Goal: Complete application form: Complete application form

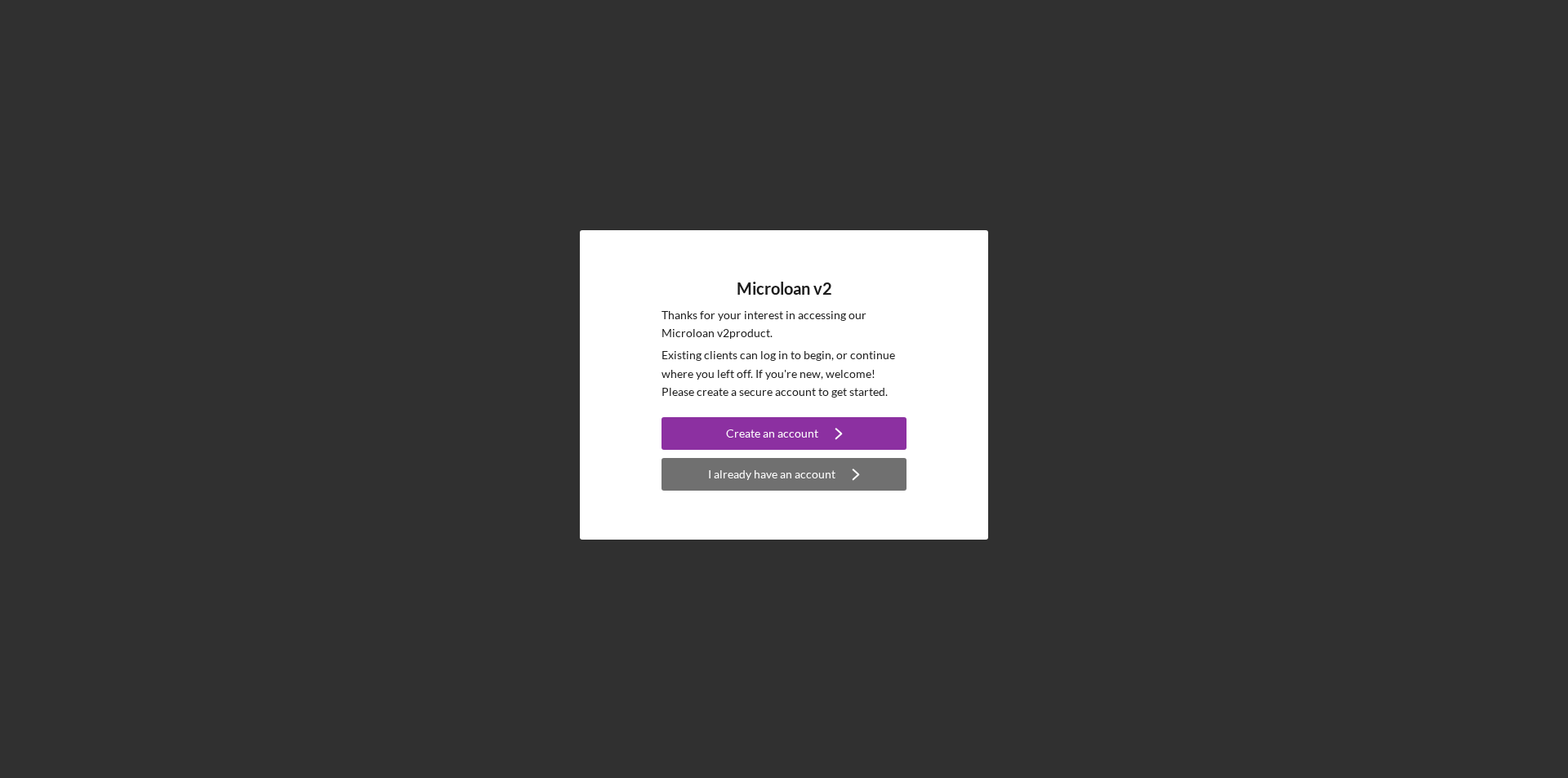
click at [774, 470] on div "I already have an account" at bounding box center [771, 474] width 127 height 32
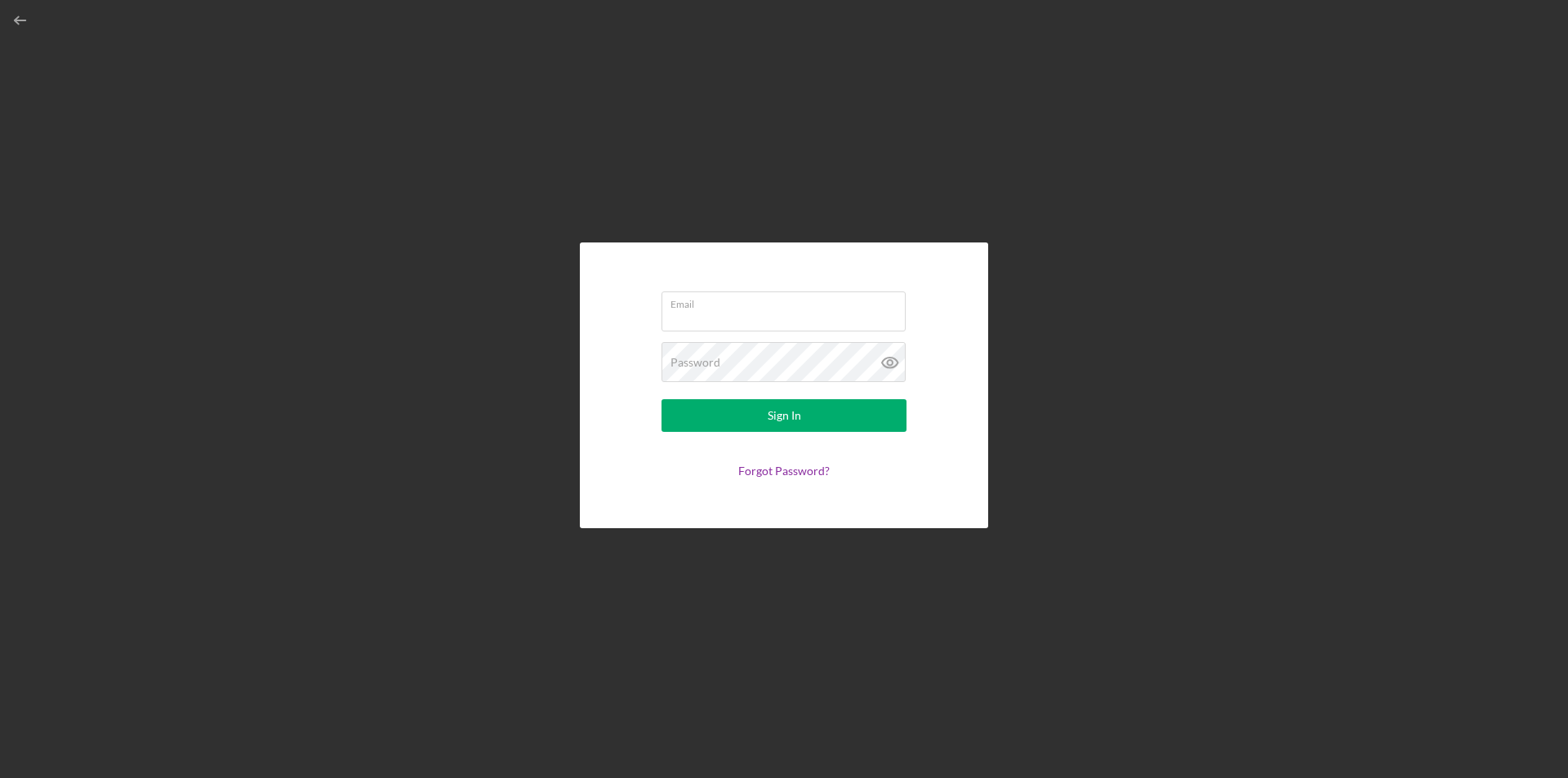
type input "[EMAIL_ADDRESS][DOMAIN_NAME]"
click at [894, 367] on icon at bounding box center [890, 363] width 41 height 41
click at [940, 352] on form "Email [EMAIL_ADDRESS][DOMAIN_NAME] Password Sign In Forgot Password?" at bounding box center [784, 385] width 327 height 205
click at [697, 411] on button "Sign In" at bounding box center [784, 415] width 245 height 32
click at [957, 395] on div "Email [EMAIL_ADDRESS][DOMAIN_NAME] Password Sign In Forgot Password?" at bounding box center [783, 386] width 408 height 286
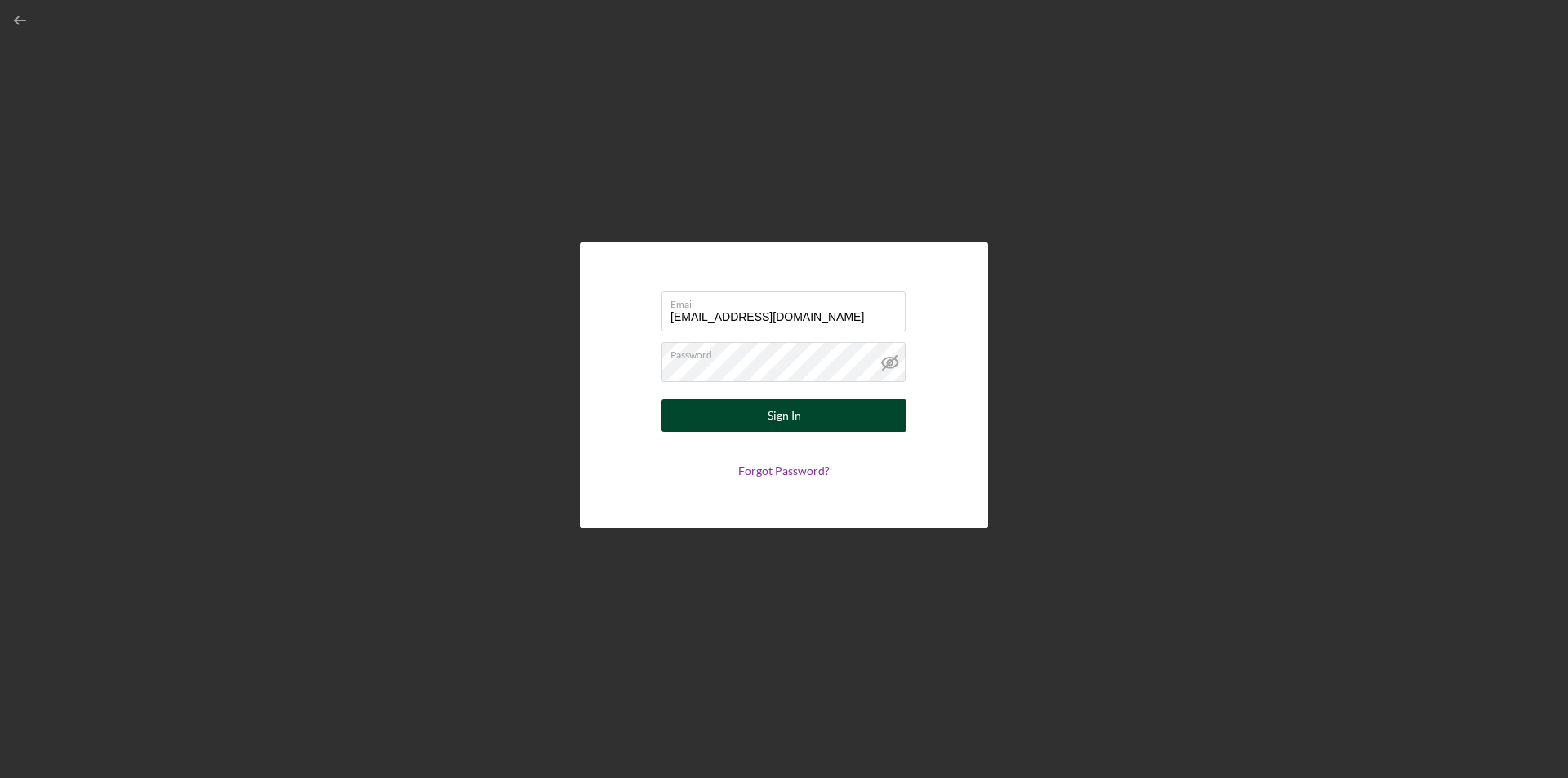
click at [753, 421] on button "Sign In" at bounding box center [784, 415] width 245 height 32
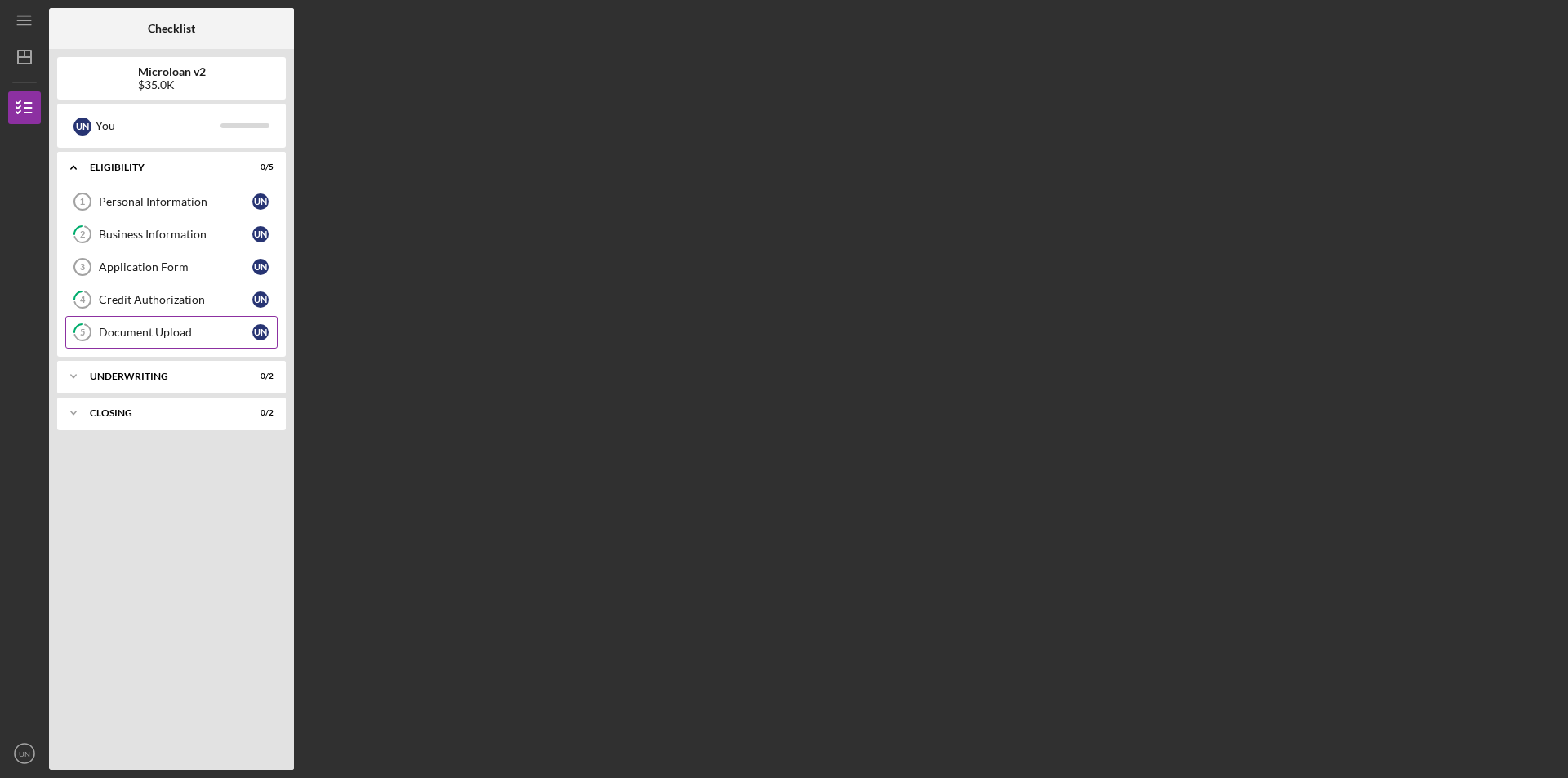
click at [148, 333] on div "Document Upload" at bounding box center [175, 332] width 154 height 13
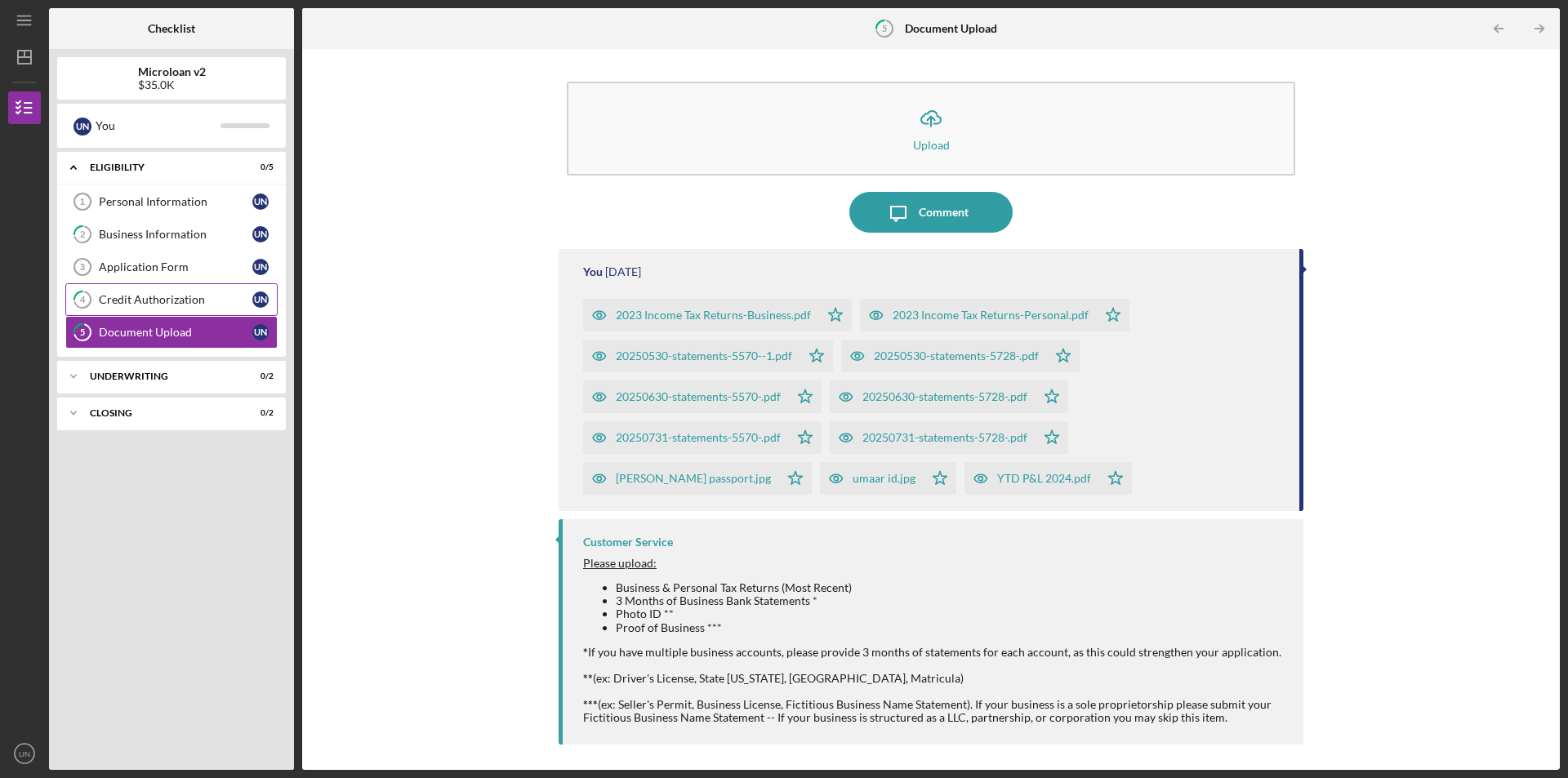
click at [153, 293] on link "4 Credit Authorization U N" at bounding box center [171, 298] width 212 height 32
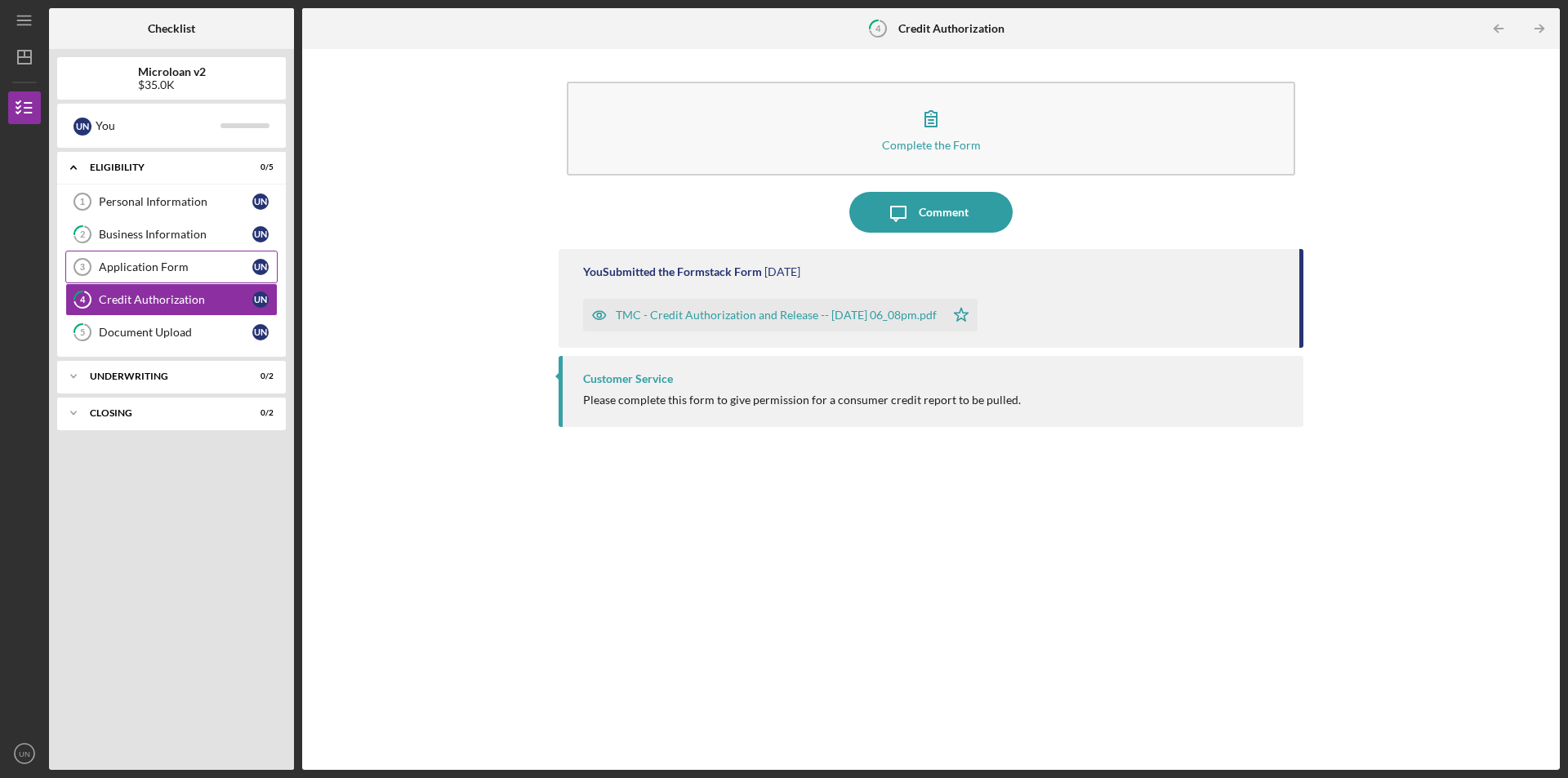
click at [164, 258] on link "Application Form 3 Application Form U N" at bounding box center [171, 266] width 212 height 32
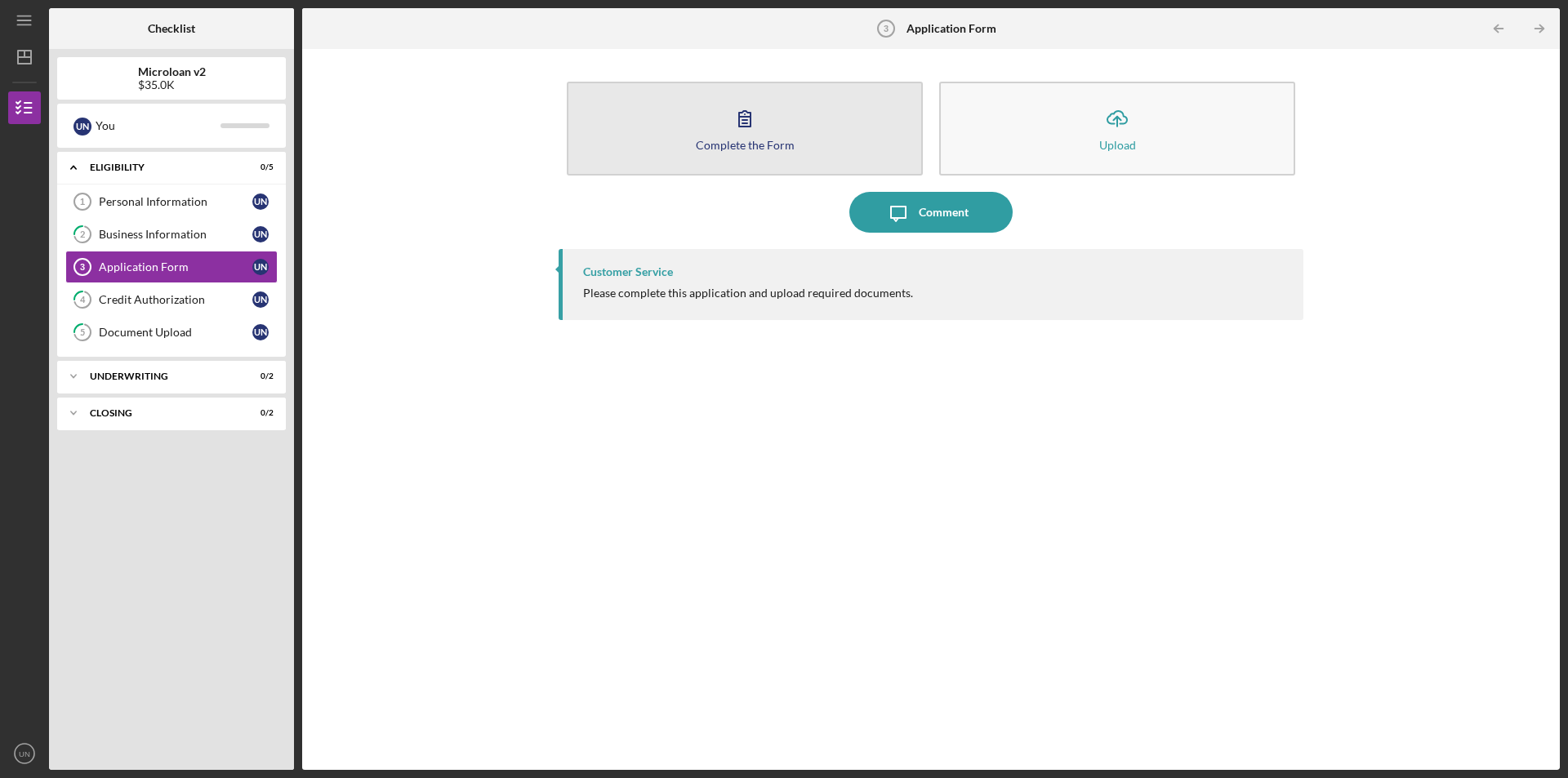
click at [706, 142] on div "Complete the Form" at bounding box center [745, 145] width 99 height 13
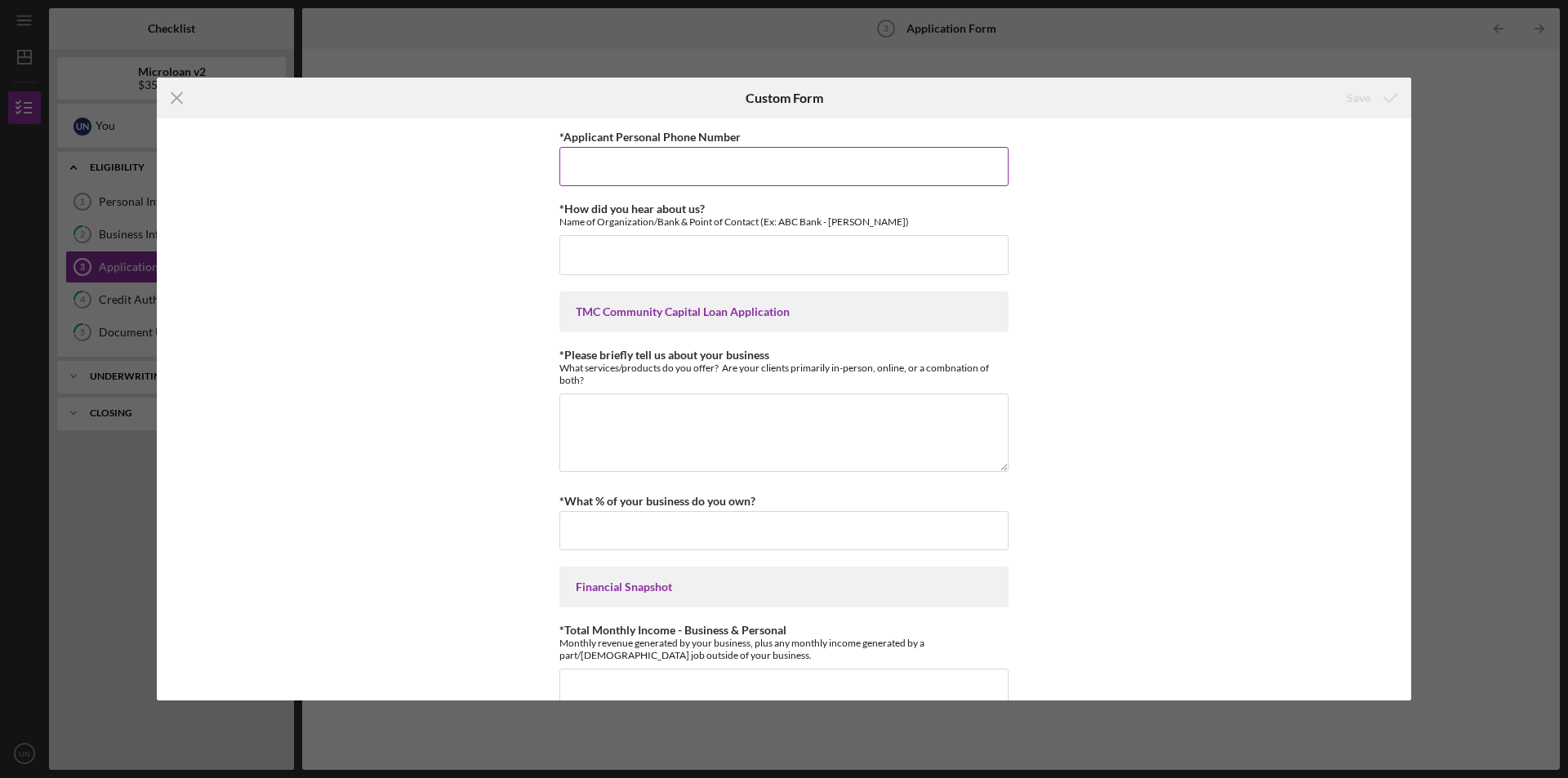
click at [669, 163] on input "*Applicant Personal Phone Number" at bounding box center [783, 166] width 449 height 39
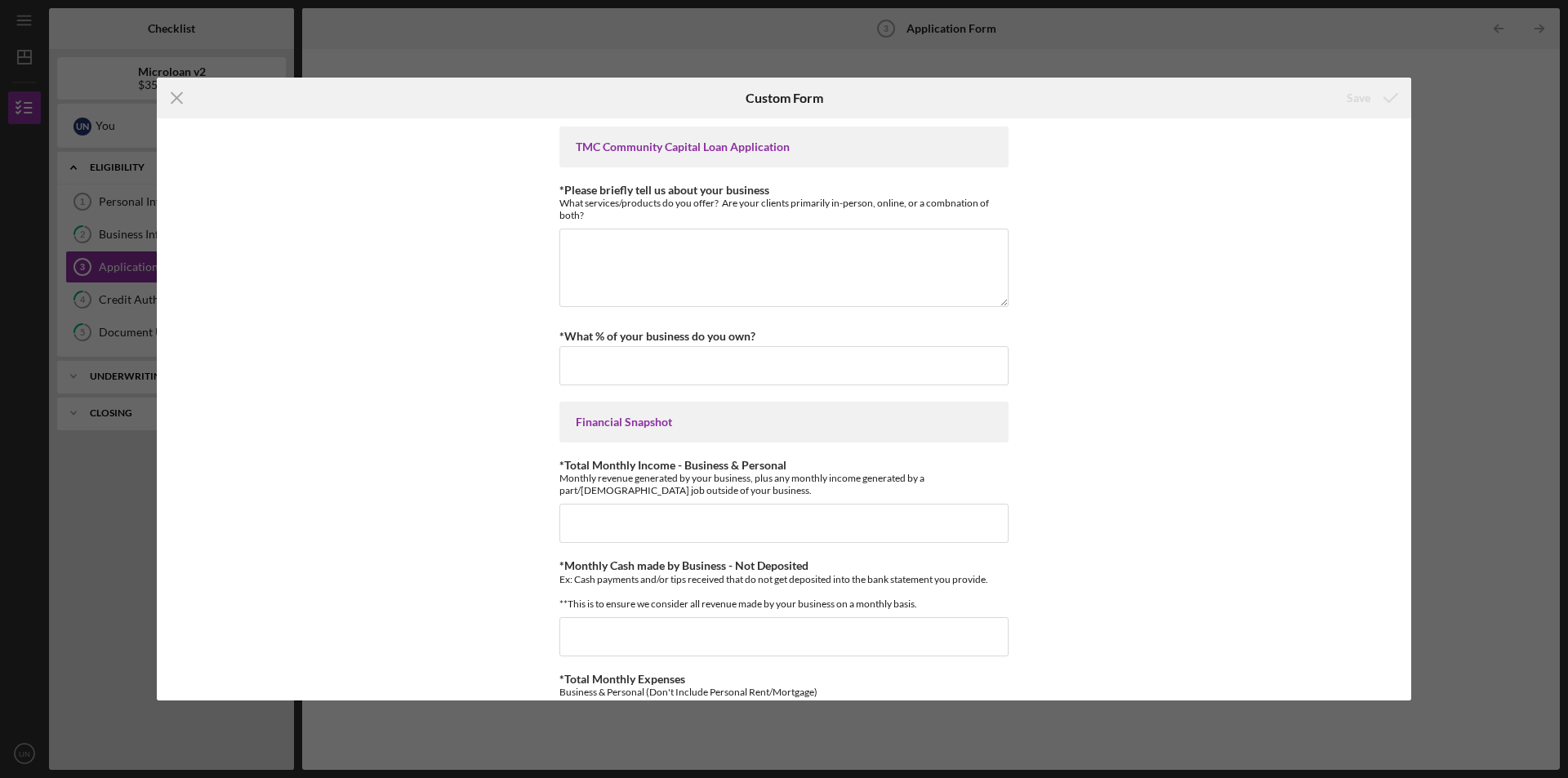
scroll to position [136, 0]
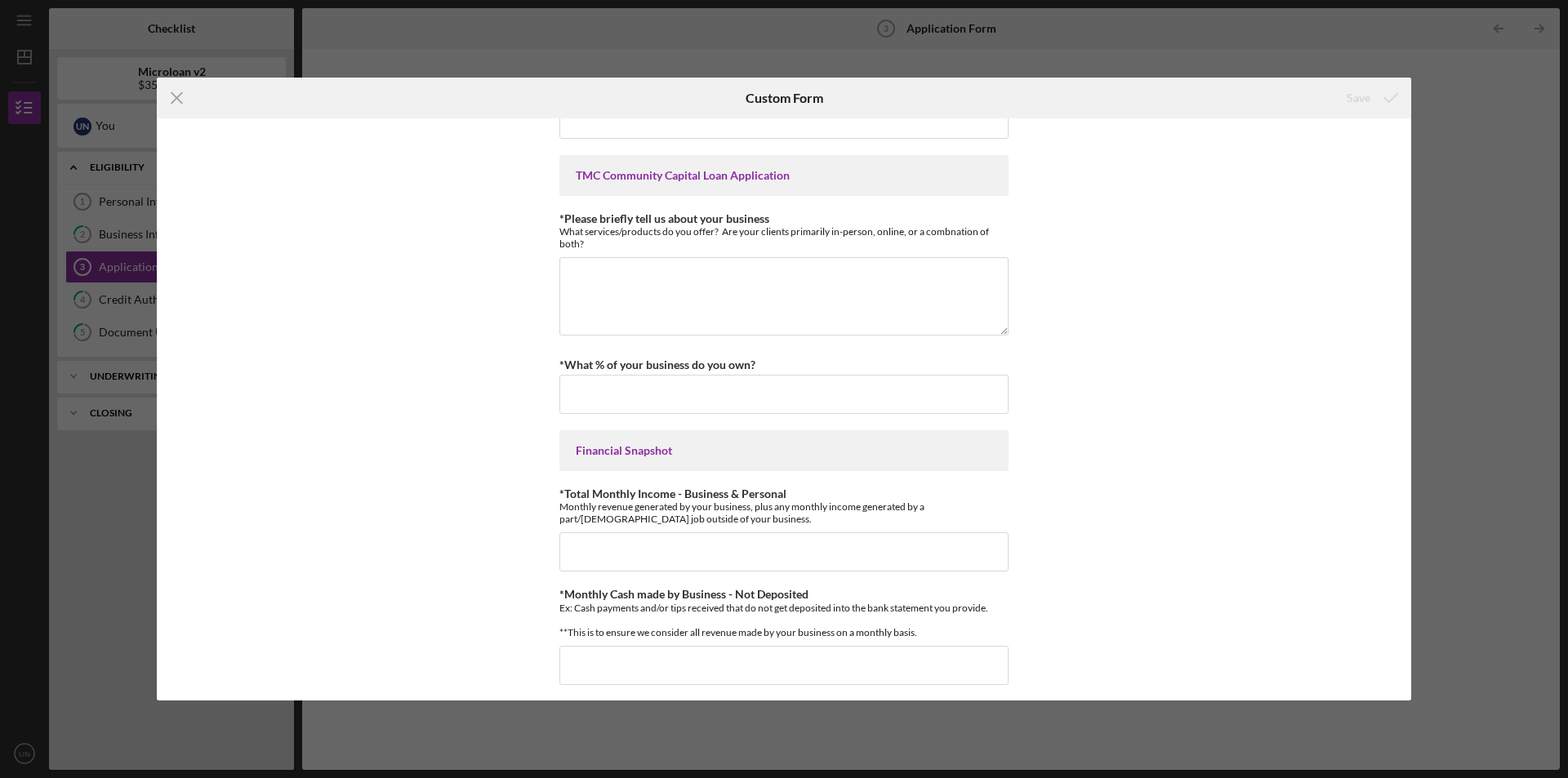
click at [1275, 57] on div "Icon/Menu Close Custom Form Save *Applicant Personal Phone Number *How did you …" at bounding box center [784, 389] width 1568 height 778
click at [180, 105] on icon "Icon/Menu Close" at bounding box center [177, 98] width 41 height 41
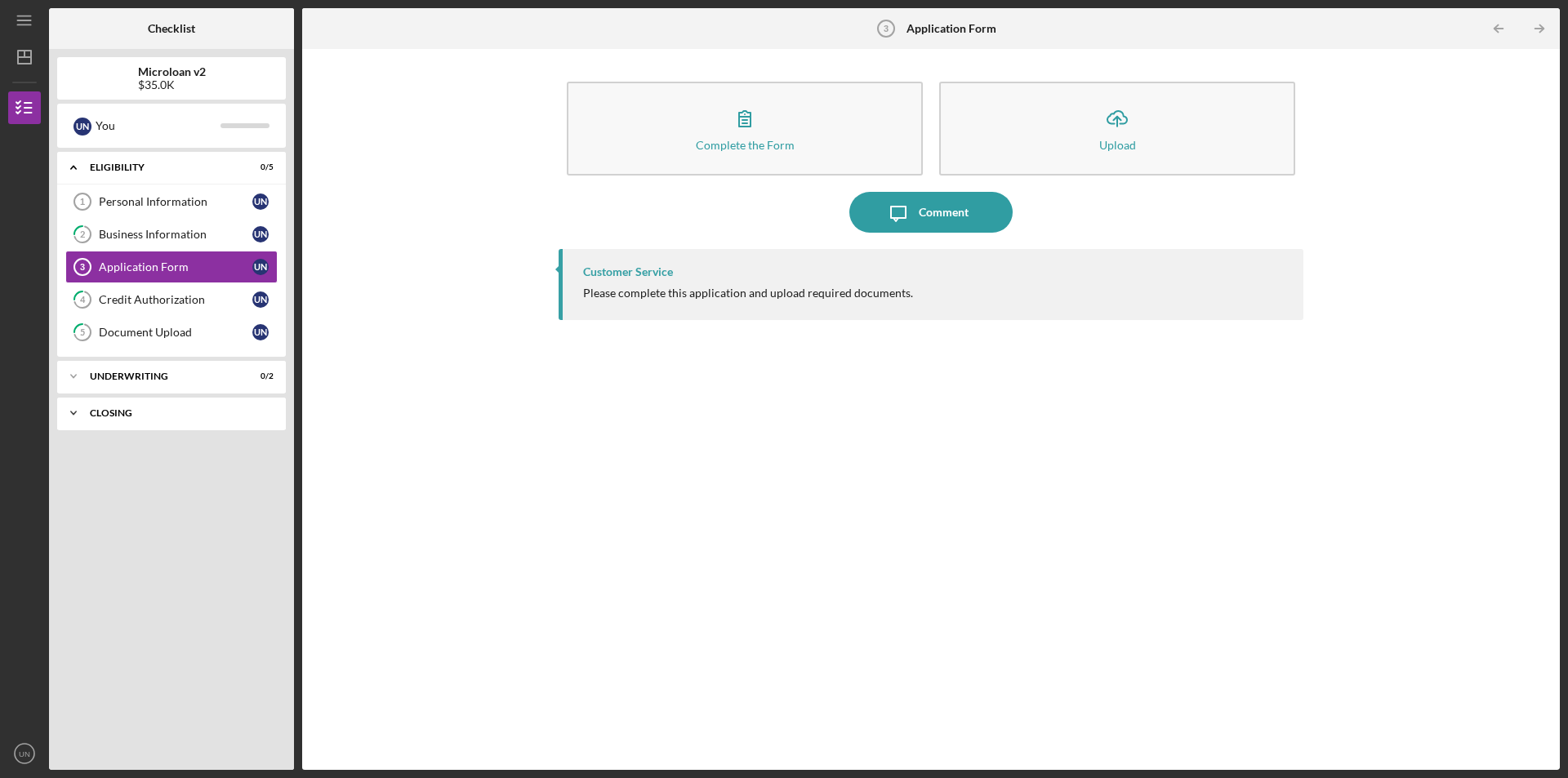
click at [135, 413] on div "Closing" at bounding box center [177, 413] width 175 height 10
click at [143, 451] on div "Cancelled Check" at bounding box center [175, 446] width 154 height 13
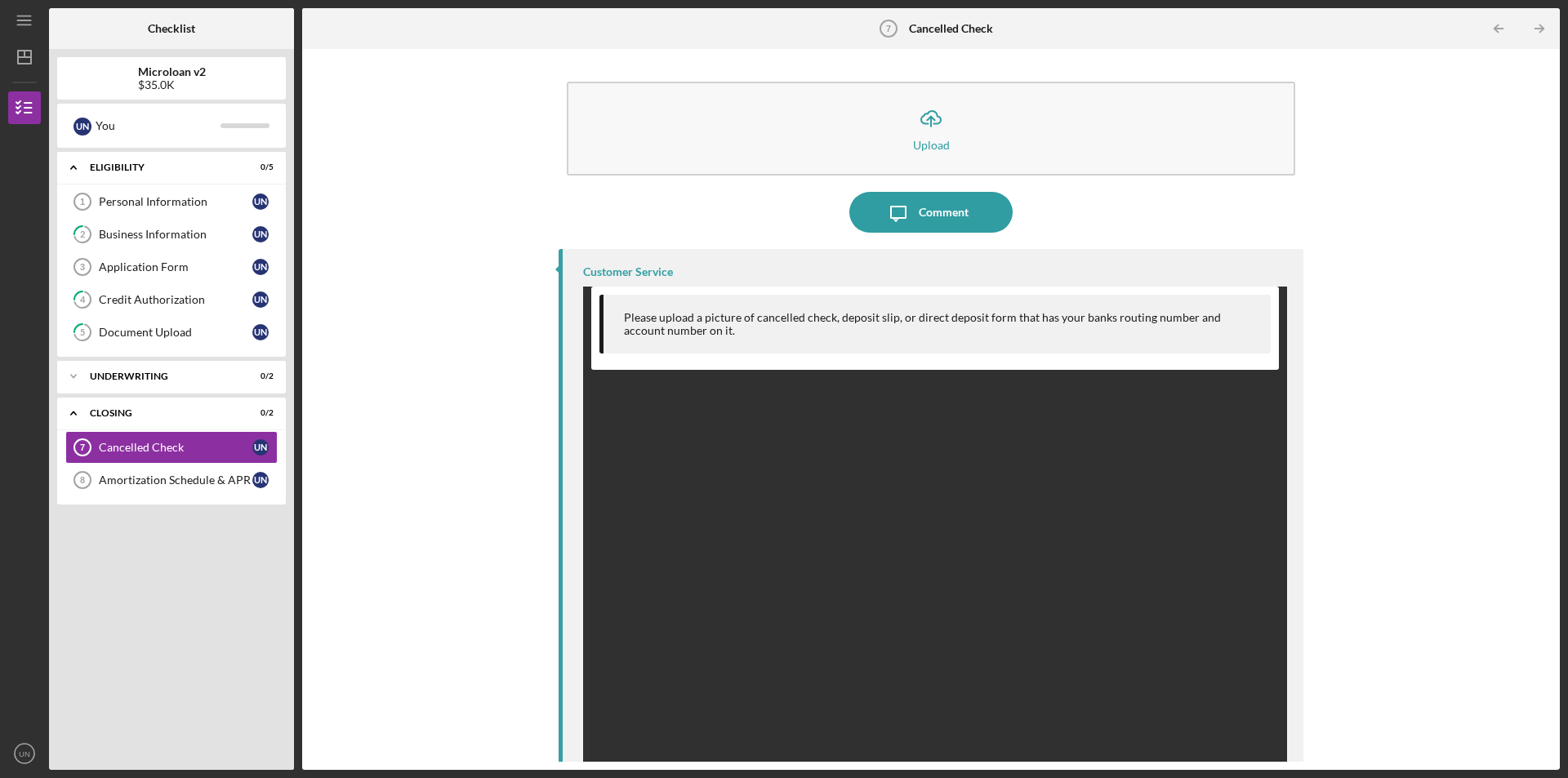
click at [634, 269] on div "Customer Service" at bounding box center [628, 271] width 90 height 13
click at [151, 479] on div "Amortization Schedule & APR" at bounding box center [175, 480] width 154 height 13
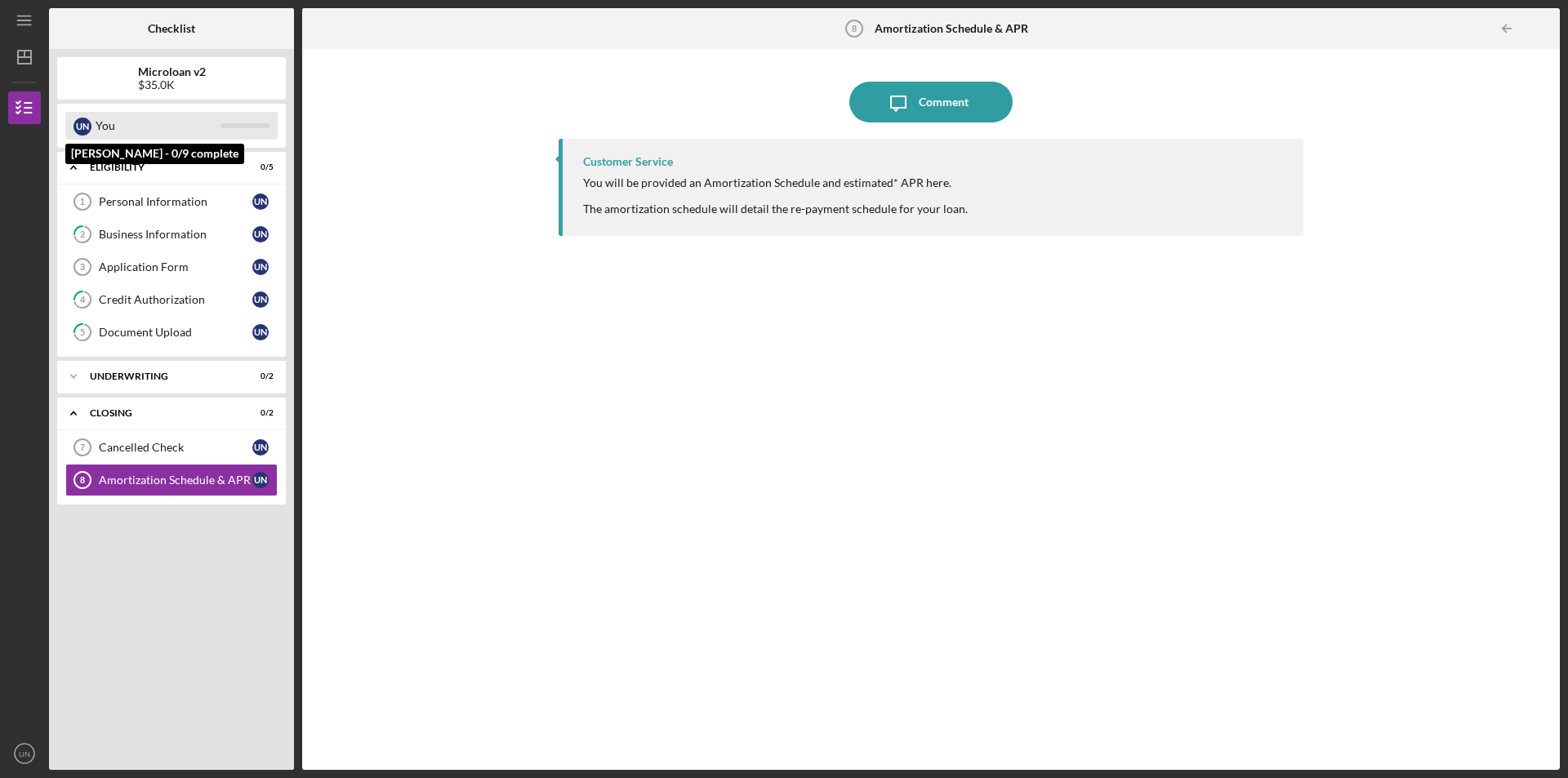
click at [89, 131] on div "U N" at bounding box center [82, 126] width 18 height 18
click at [96, 126] on div "You" at bounding box center [159, 125] width 125 height 27
click at [76, 119] on div "U N" at bounding box center [82, 126] width 18 height 18
click at [79, 119] on div "U N" at bounding box center [82, 126] width 18 height 18
click at [263, 120] on div "U N You" at bounding box center [171, 125] width 212 height 27
